Goal: Task Accomplishment & Management: Manage account settings

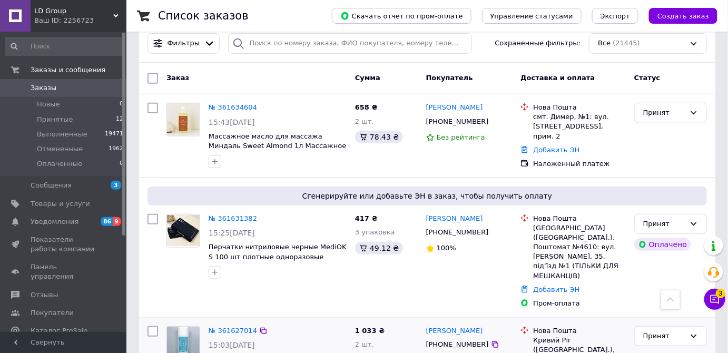
scroll to position [143, 0]
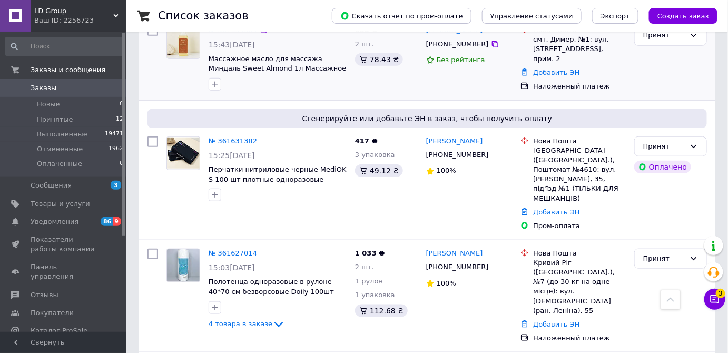
scroll to position [287, 0]
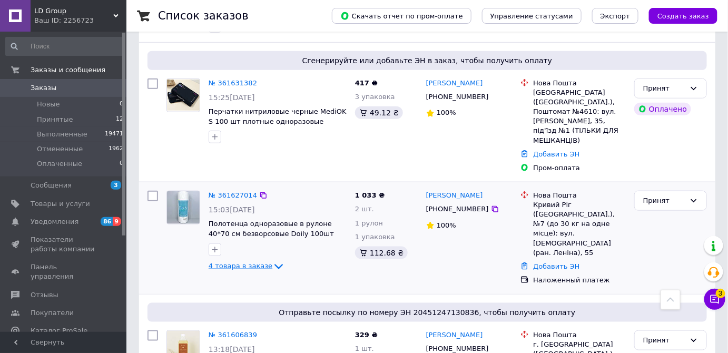
click at [272, 260] on icon at bounding box center [278, 266] width 13 height 13
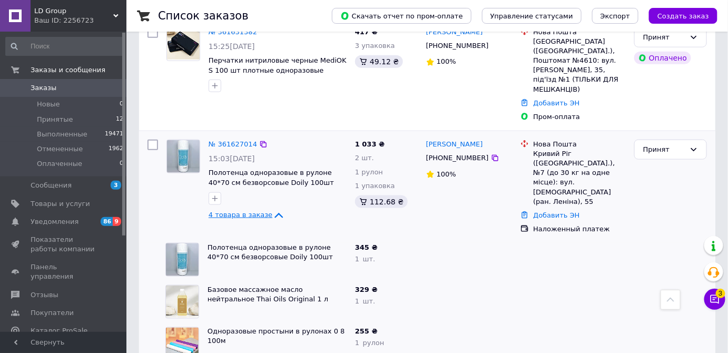
scroll to position [335, 0]
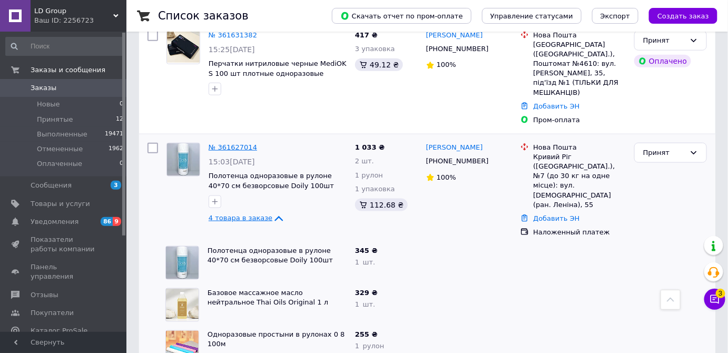
click at [238, 143] on link "№ 361627014" at bounding box center [233, 147] width 48 height 8
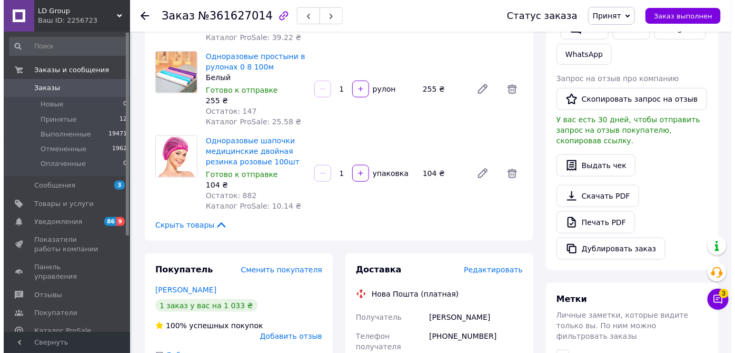
scroll to position [431, 0]
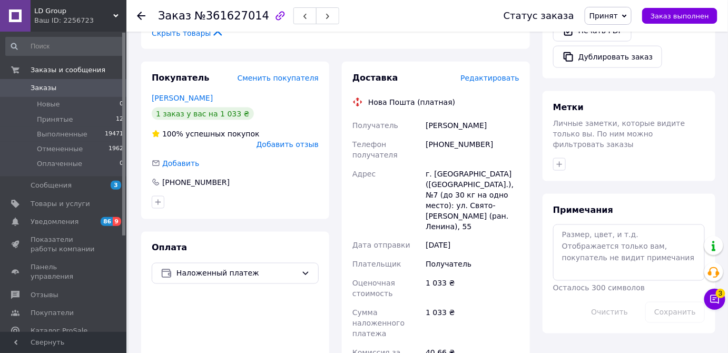
click at [501, 80] on span "Редактировать" at bounding box center [489, 78] width 59 height 8
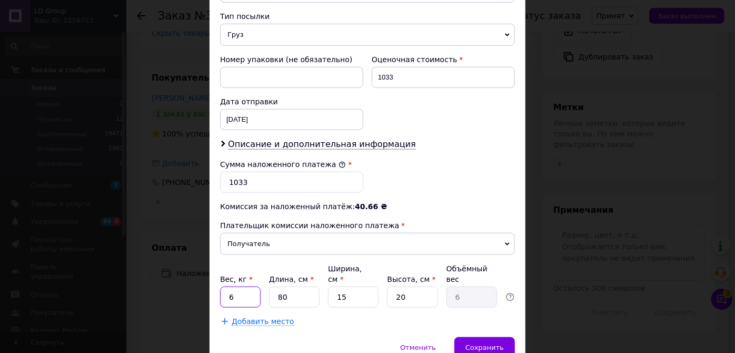
click at [241, 287] on input "6" at bounding box center [240, 297] width 41 height 21
click at [498, 343] on span "Сохранить" at bounding box center [485, 347] width 38 height 8
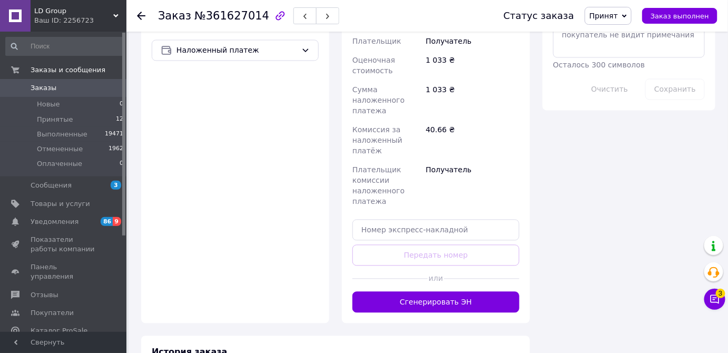
scroll to position [670, 0]
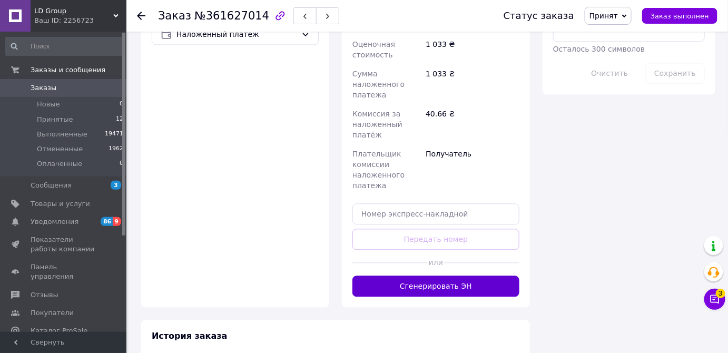
click at [447, 289] on button "Сгенерировать ЭН" at bounding box center [435, 285] width 167 height 21
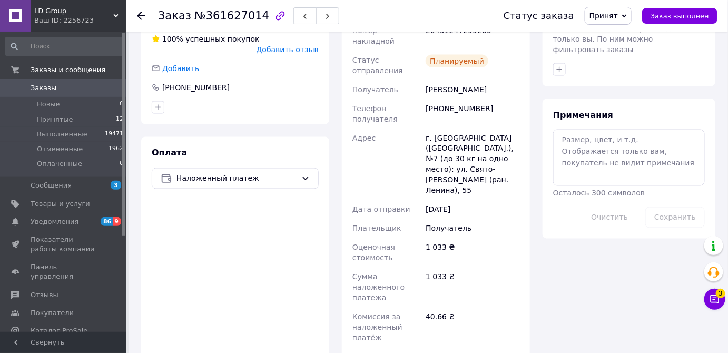
scroll to position [431, 0]
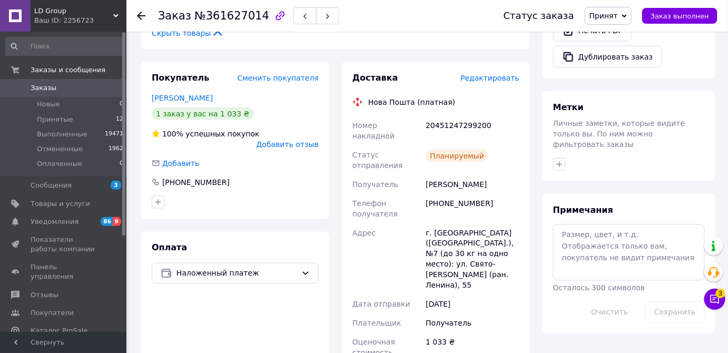
click at [67, 88] on span "Заказы" at bounding box center [64, 87] width 67 height 9
